Goal: Task Accomplishment & Management: Manage account settings

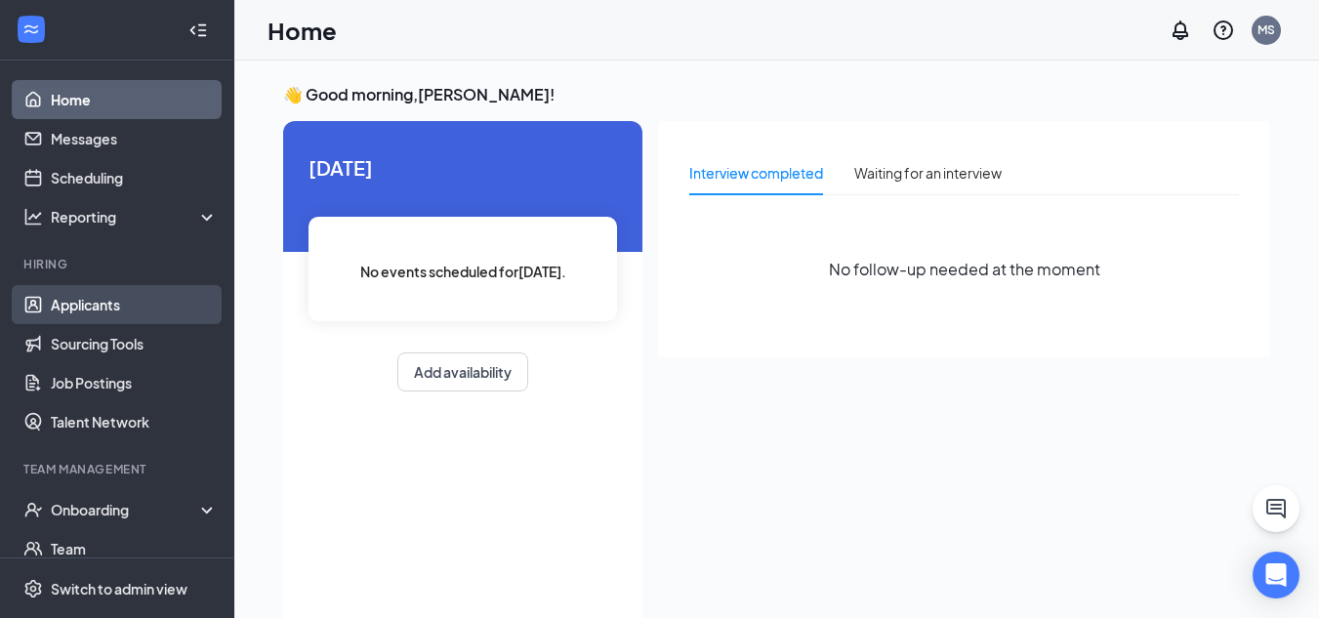
click at [93, 308] on link "Applicants" at bounding box center [134, 304] width 167 height 39
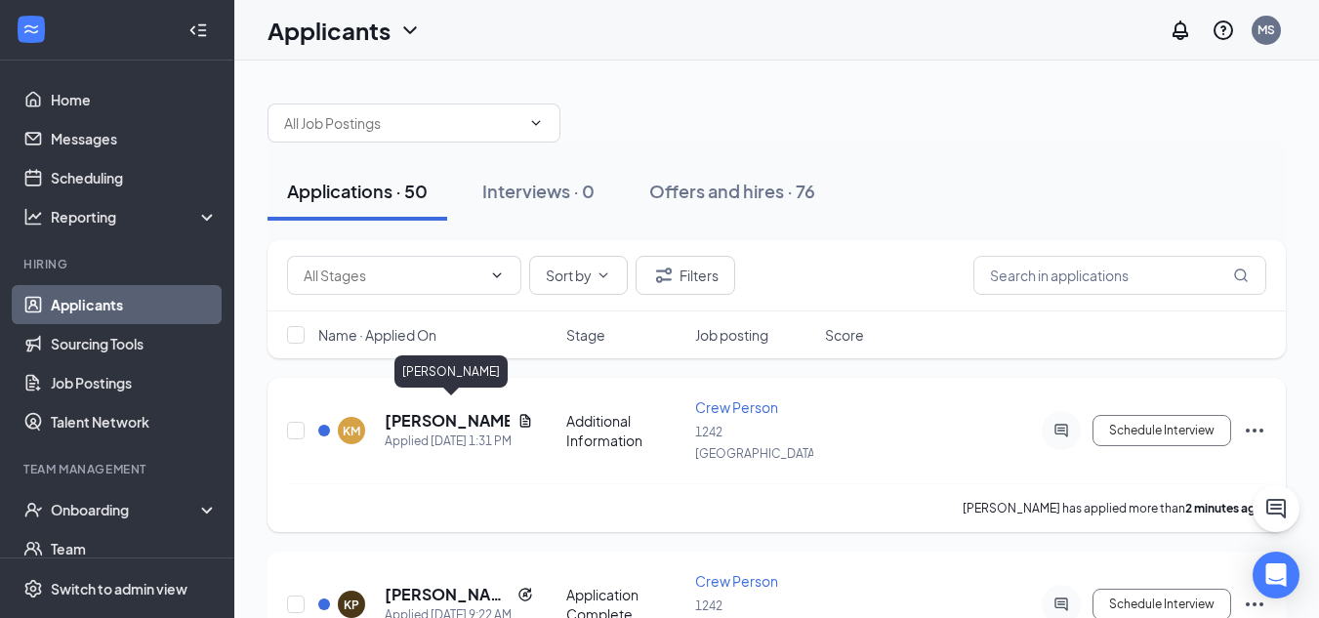
click at [431, 412] on h5 "[PERSON_NAME]" at bounding box center [447, 420] width 125 height 21
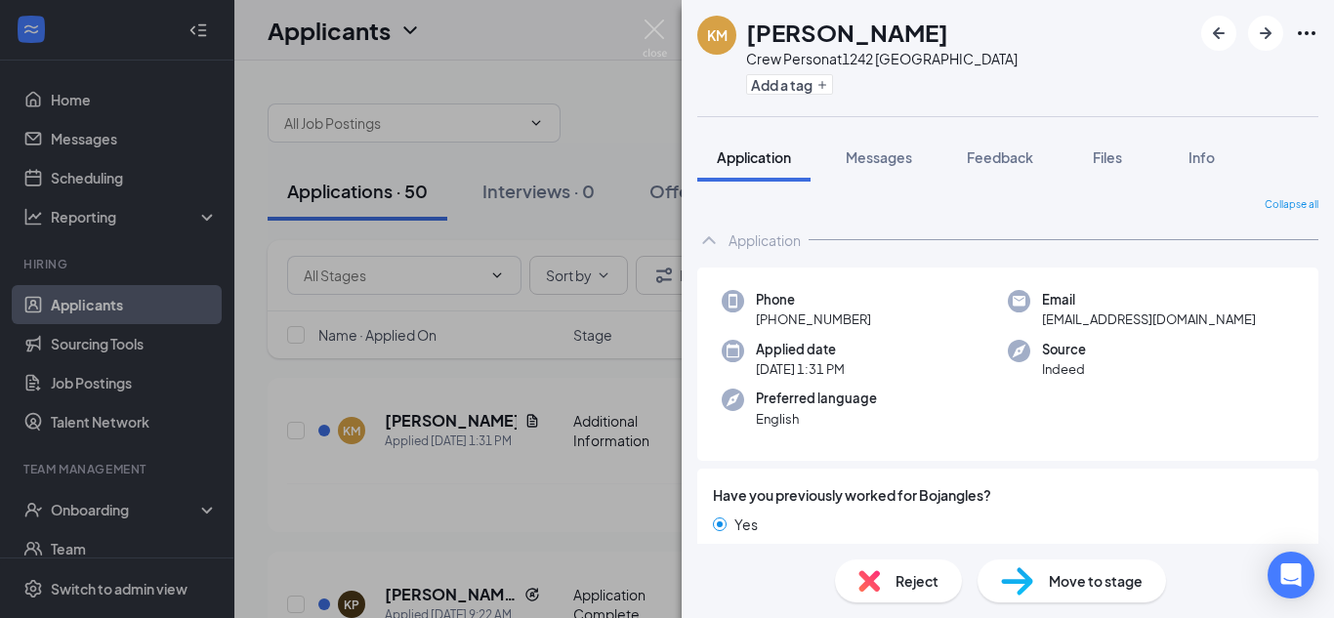
click at [1081, 582] on span "Move to stage" at bounding box center [1095, 580] width 94 height 21
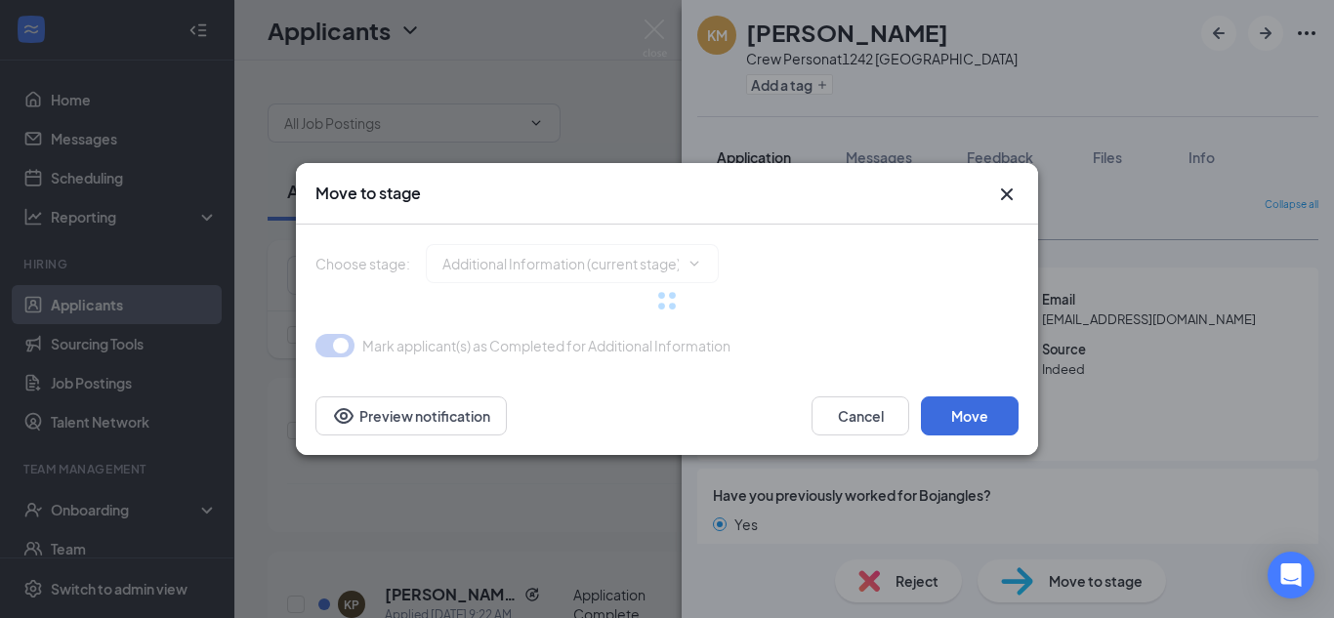
type input "Application Complete (next stage)"
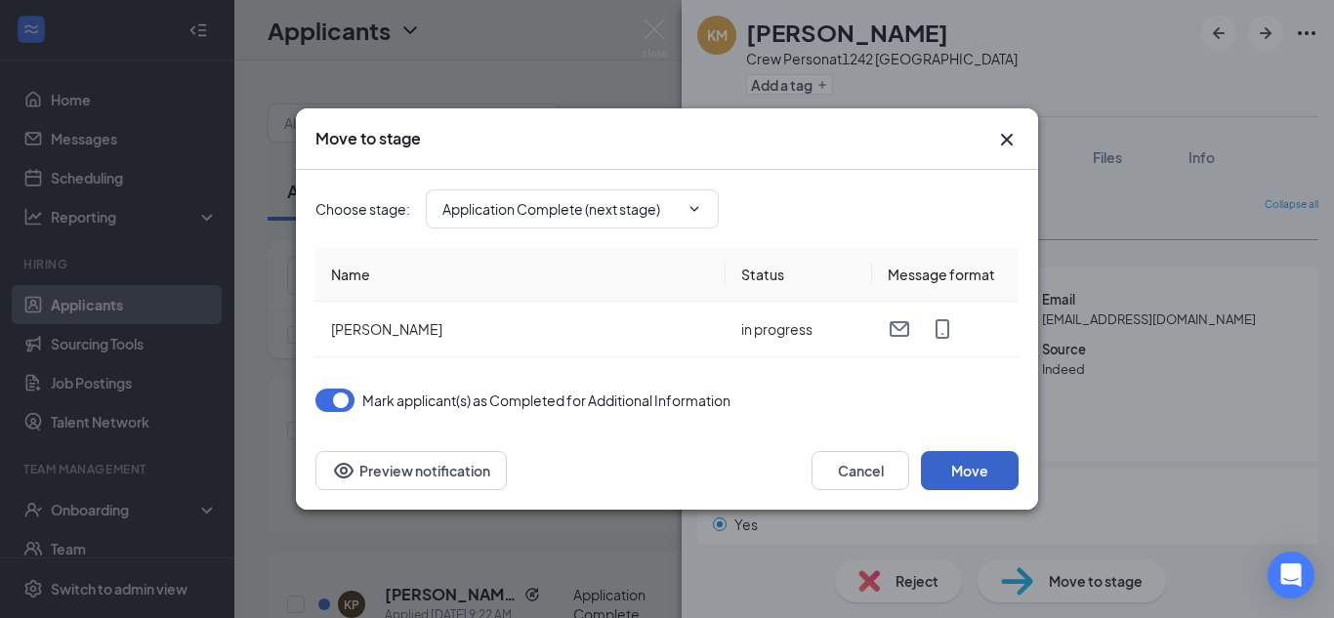
click at [955, 468] on button "Move" at bounding box center [970, 470] width 98 height 39
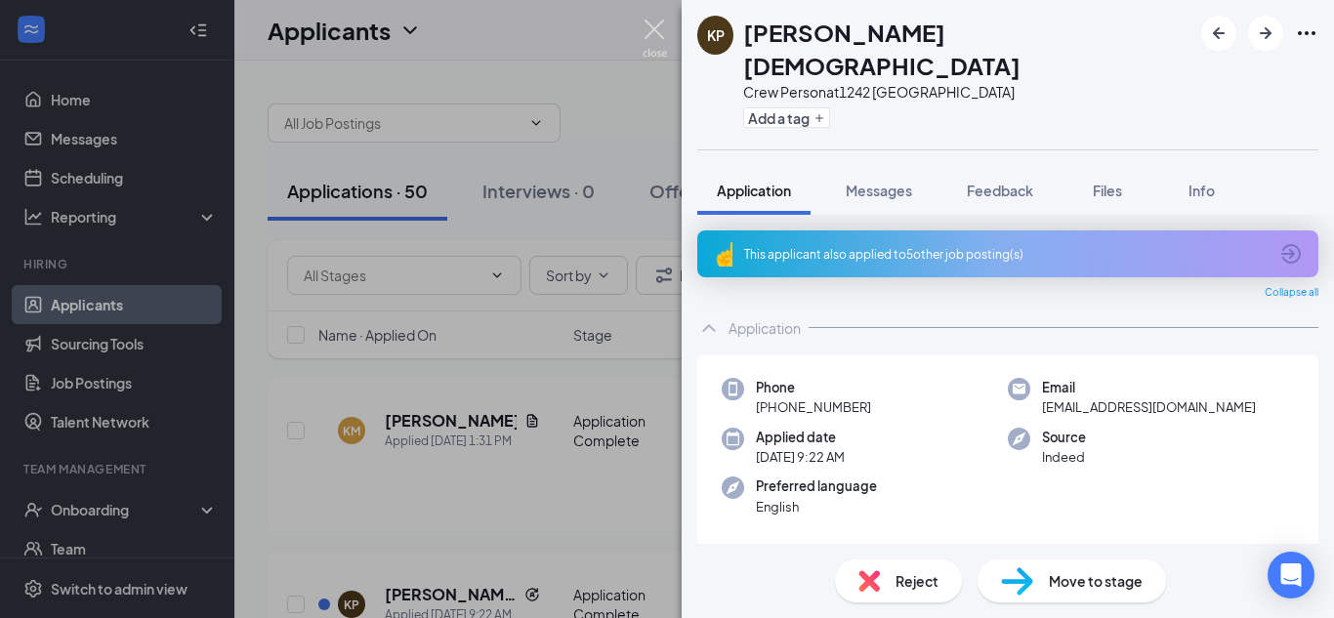
click at [659, 27] on img at bounding box center [654, 39] width 24 height 38
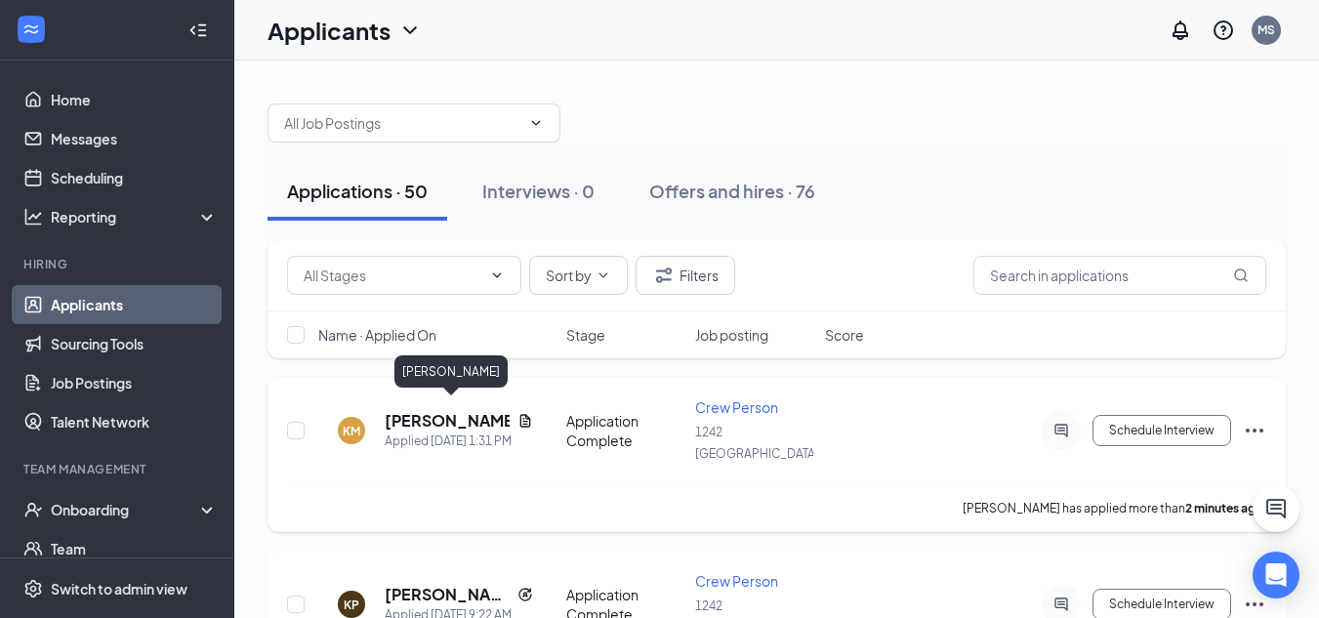
click at [461, 417] on h5 "[PERSON_NAME]" at bounding box center [447, 420] width 125 height 21
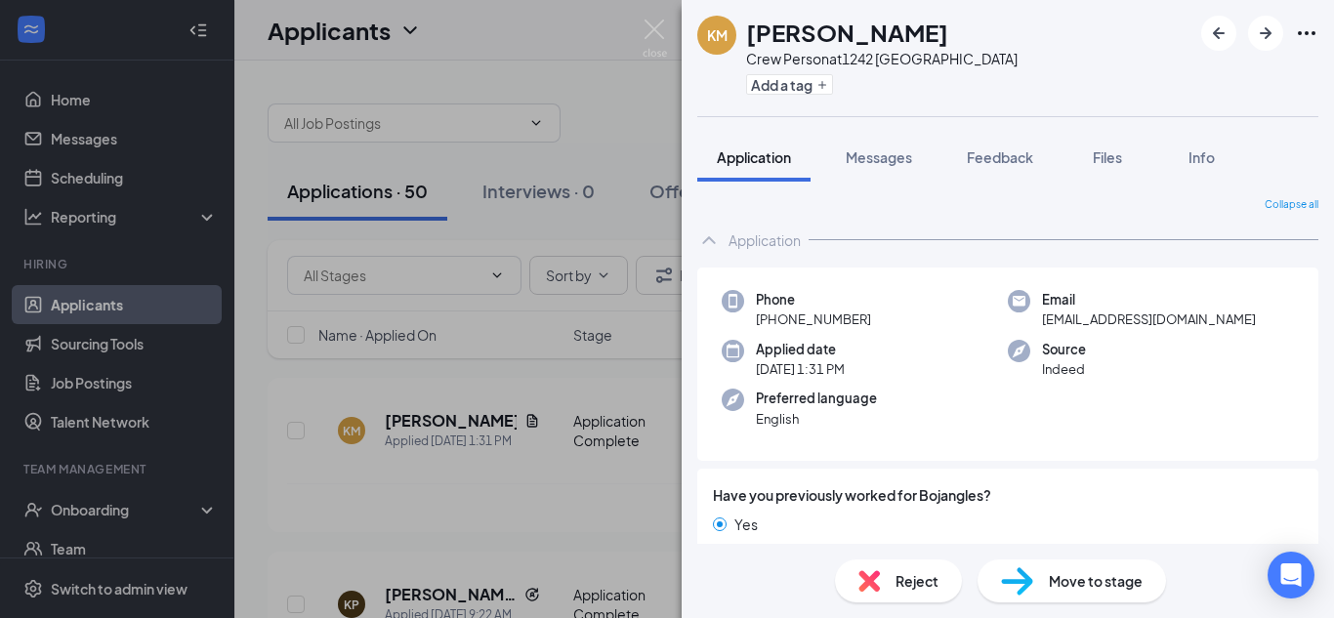
click at [1096, 587] on span "Move to stage" at bounding box center [1095, 580] width 94 height 21
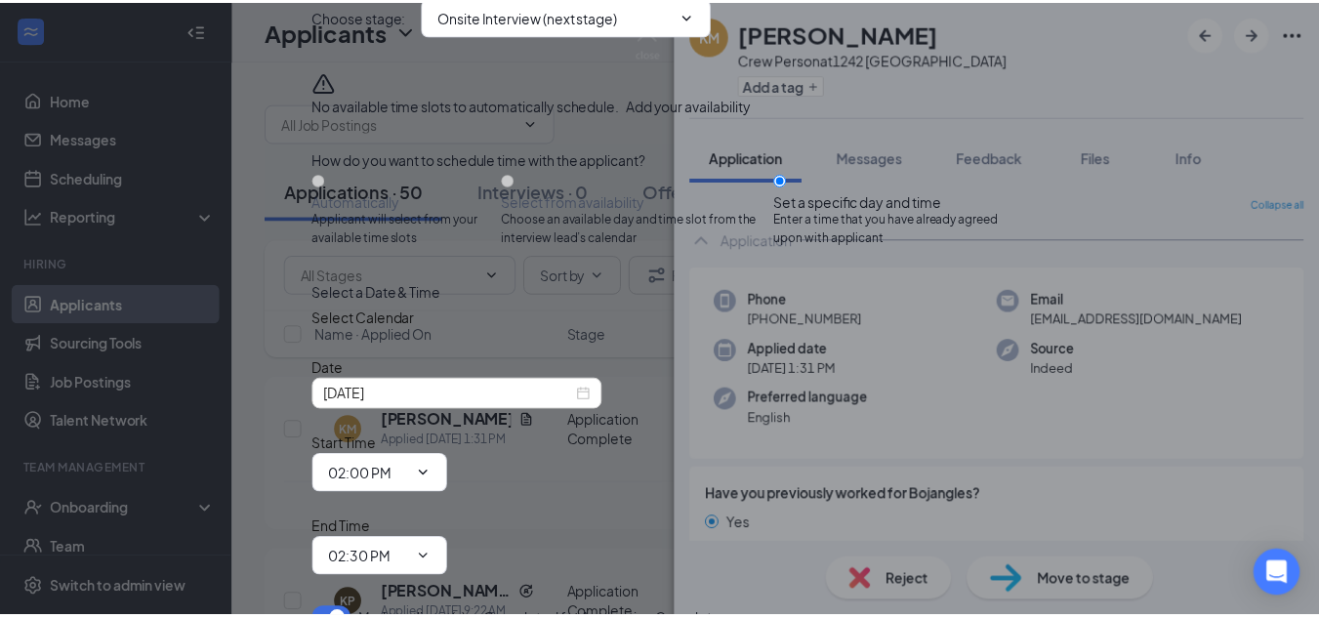
scroll to position [161, 0]
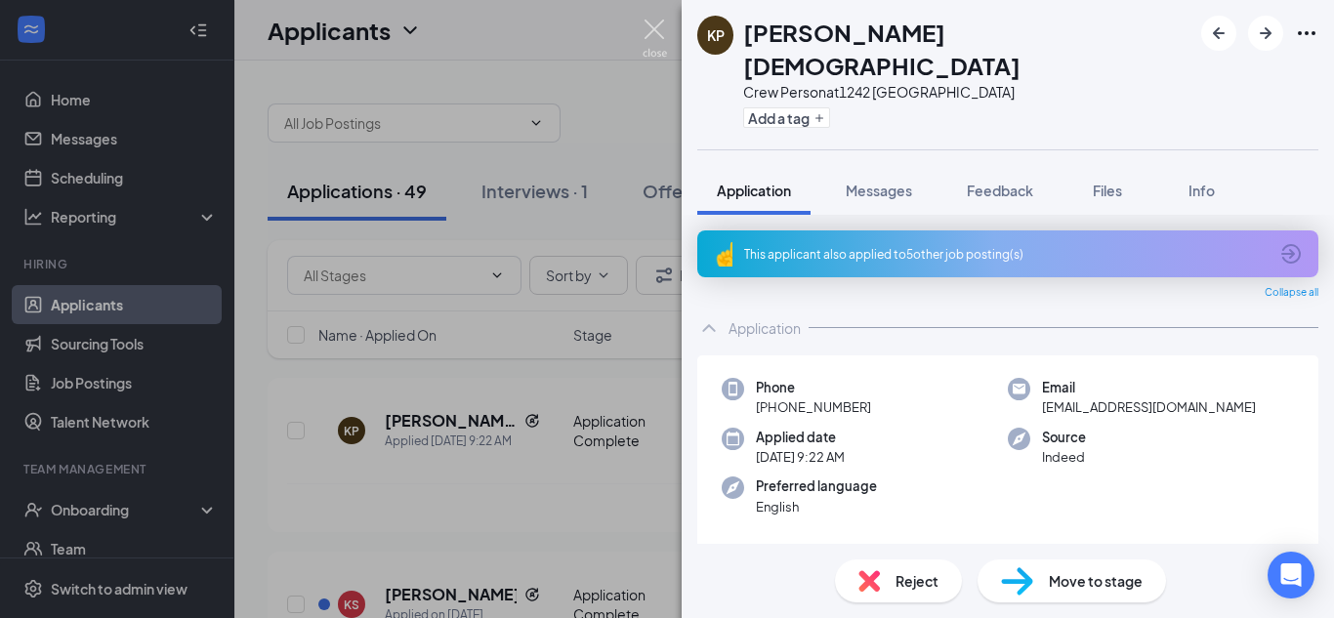
click at [648, 26] on img at bounding box center [654, 39] width 24 height 38
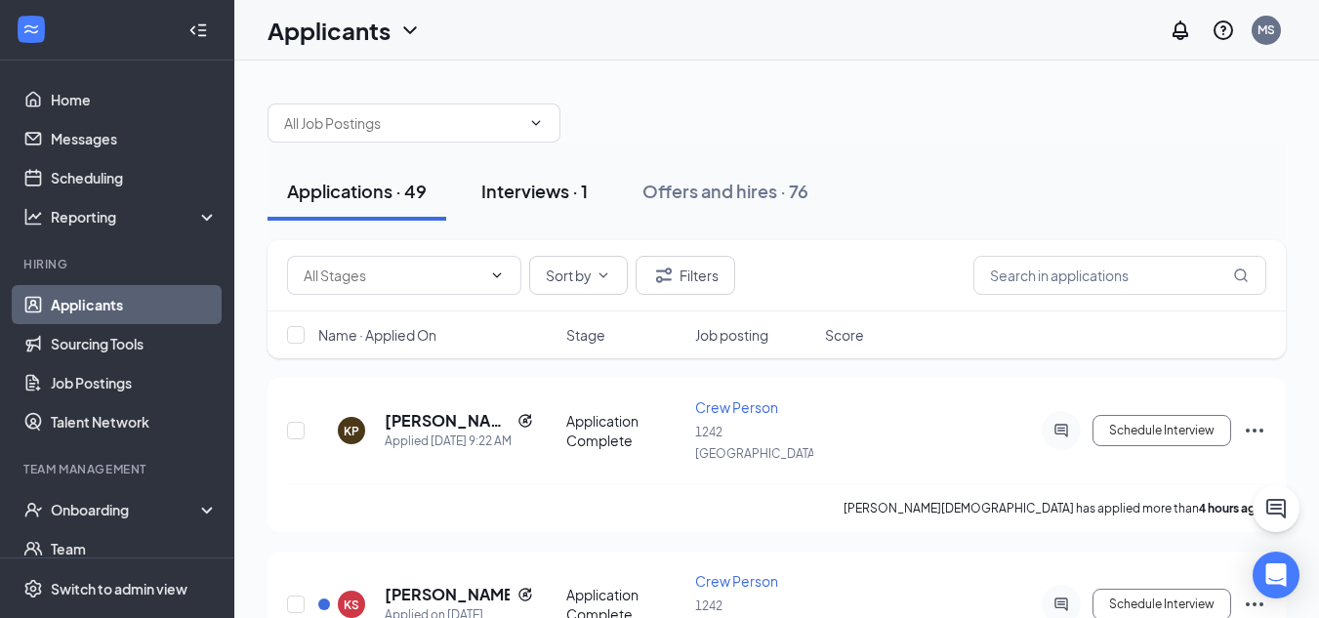
click at [522, 163] on button "Interviews · 1" at bounding box center [534, 191] width 145 height 59
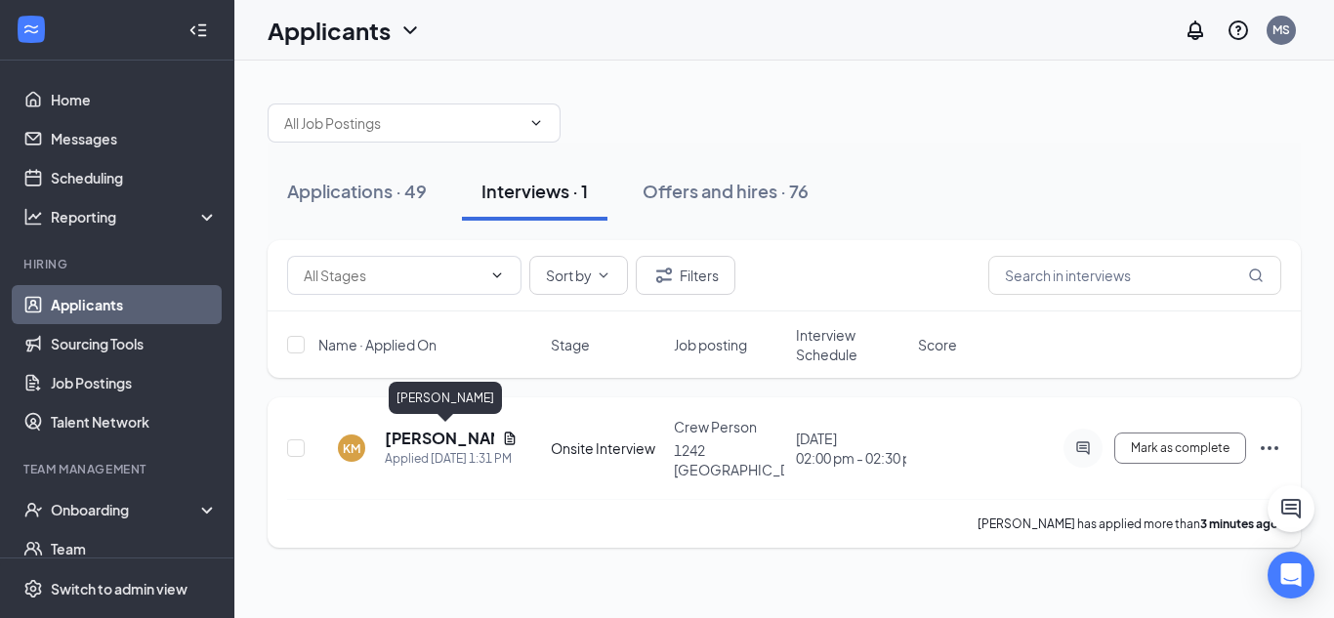
click at [419, 435] on h5 "[PERSON_NAME]" at bounding box center [439, 438] width 109 height 21
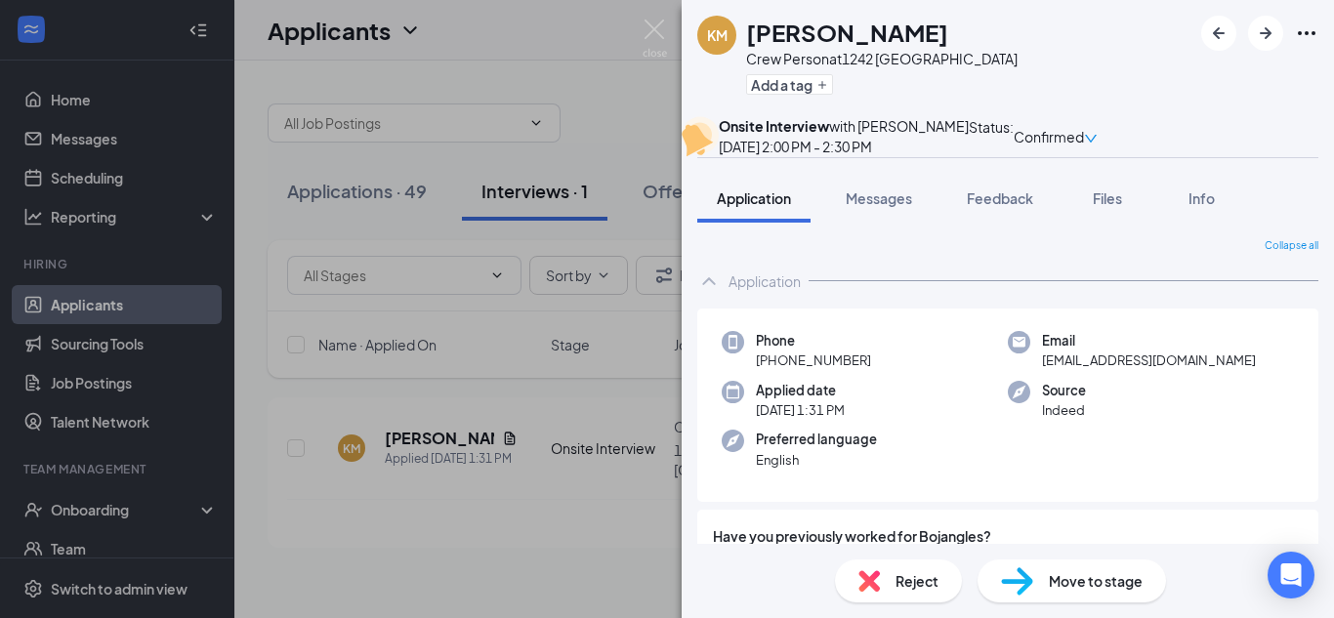
click at [1088, 588] on span "Move to stage" at bounding box center [1095, 580] width 94 height 21
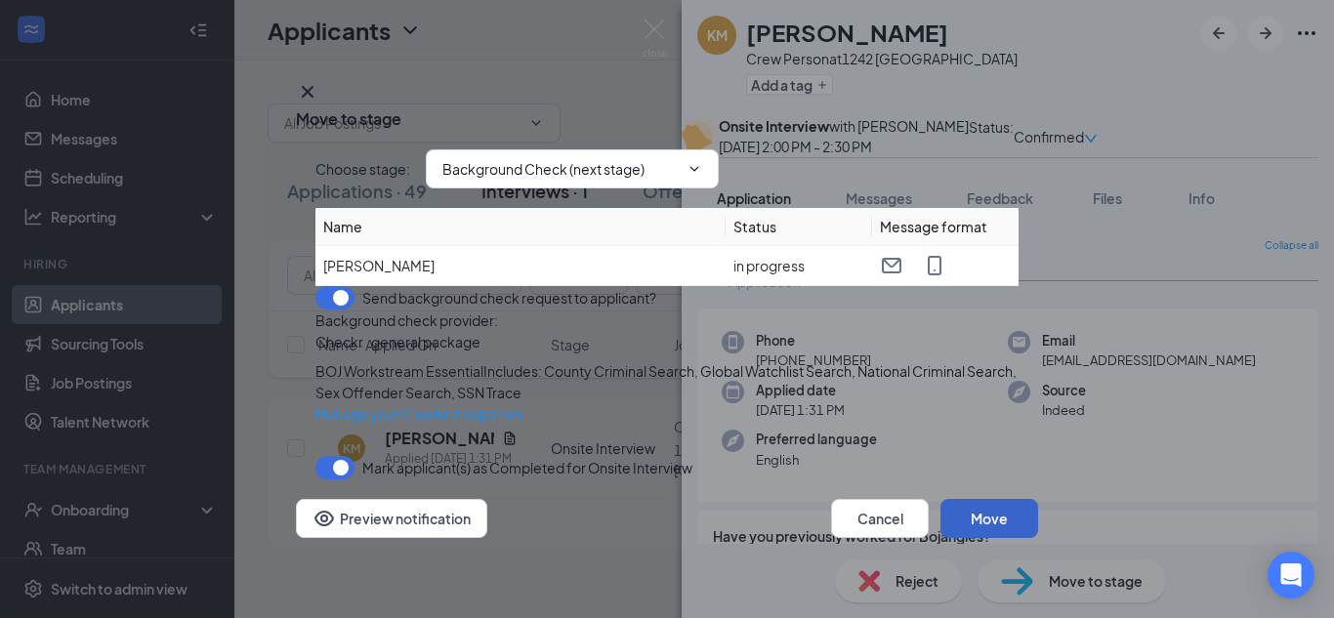
click at [985, 526] on button "Move" at bounding box center [989, 518] width 98 height 39
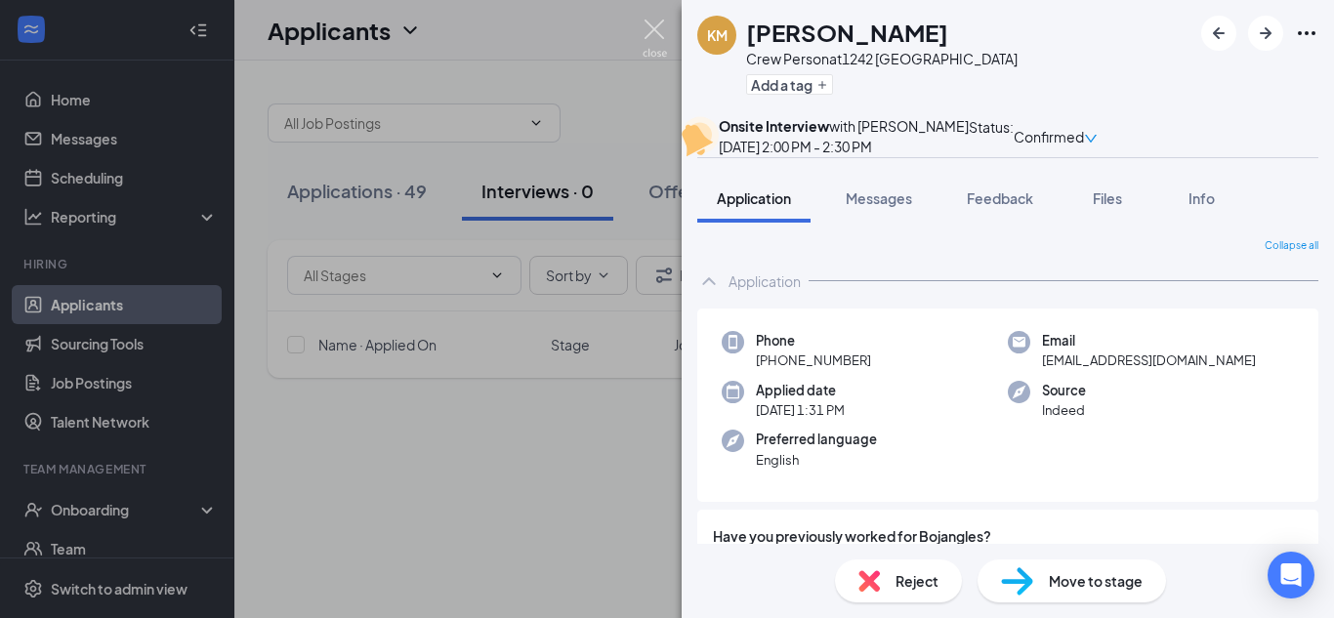
click at [654, 30] on img at bounding box center [654, 39] width 24 height 38
